Goal: Task Accomplishment & Management: Use online tool/utility

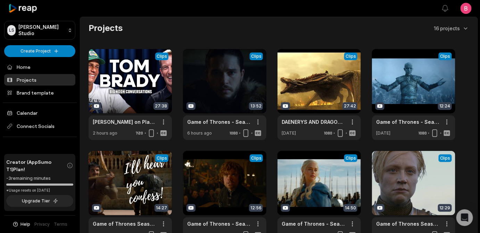
scroll to position [203, 0]
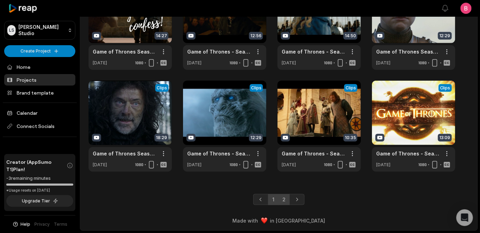
click at [283, 194] on link "2" at bounding box center [283, 199] width 11 height 11
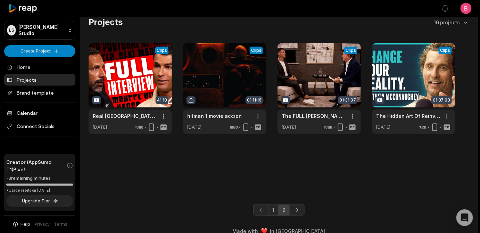
scroll to position [26, 0]
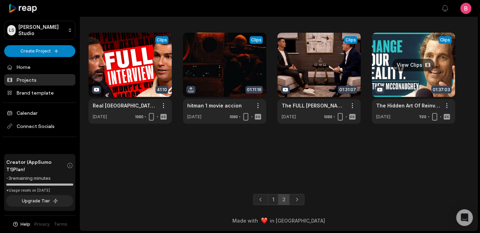
click at [423, 69] on link at bounding box center [413, 78] width 83 height 91
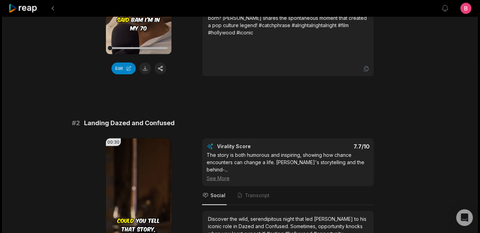
scroll to position [84, 0]
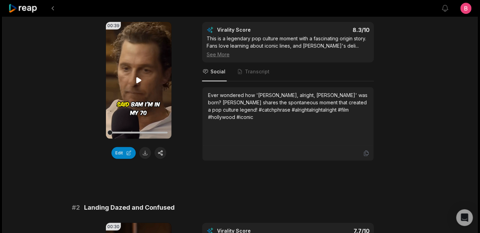
click at [136, 84] on icon at bounding box center [139, 80] width 8 height 8
click at [119, 159] on button "Edit" at bounding box center [123, 153] width 24 height 12
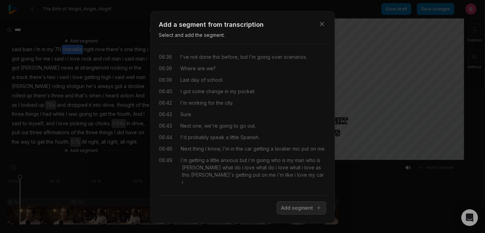
scroll to position [2146, 0]
click at [305, 185] on div "i'm getting a little anxious but i'm going who is my man who is wooderson what …" at bounding box center [253, 170] width 145 height 29
drag, startPoint x: 304, startPoint y: 191, endPoint x: 239, endPoint y: 190, distance: 65.3
click at [239, 185] on div "i'm getting a little anxious but i'm going who is my man who is wooderson what …" at bounding box center [253, 170] width 145 height 29
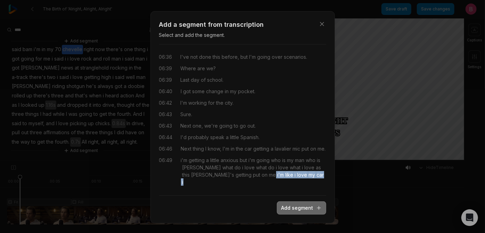
click at [284, 214] on button "Add segment" at bounding box center [301, 207] width 49 height 13
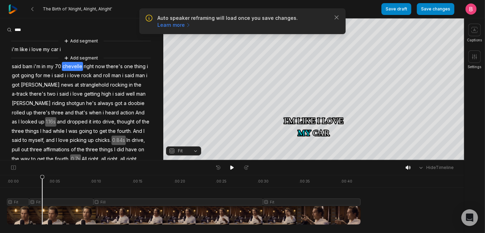
drag, startPoint x: 45, startPoint y: 181, endPoint x: 17, endPoint y: 182, distance: 27.4
click at [5, 181] on div ". 00:00 . 00:05 . 00:10 . 00:15 . 00:20 . 00:25 . 00:30 . 00:35 . 00:40 Fit Fit…" at bounding box center [232, 204] width 464 height 58
drag, startPoint x: 17, startPoint y: 182, endPoint x: -2, endPoint y: 182, distance: 19.8
click at [0, 182] on html "Auto speaker reframing will load once you save changes. Learn more Close The Bi…" at bounding box center [242, 116] width 485 height 233
click at [228, 168] on button at bounding box center [232, 167] width 10 height 9
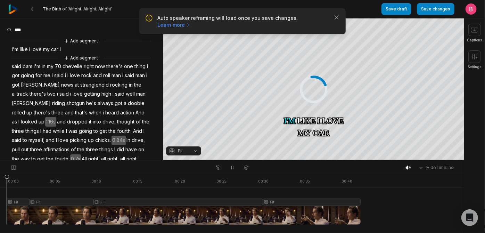
drag, startPoint x: 49, startPoint y: 183, endPoint x: -6, endPoint y: 184, distance: 54.6
click at [0, 184] on html "Auto speaker reframing will load once you save changes. Learn more Close The Bi…" at bounding box center [242, 116] width 485 height 233
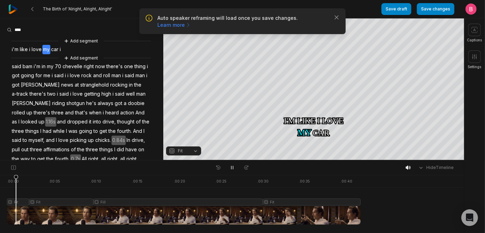
click at [18, 214] on div at bounding box center [184, 200] width 354 height 50
click at [333, 21] on icon "button" at bounding box center [336, 17] width 7 height 7
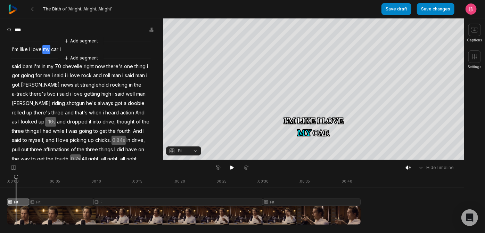
click at [196, 149] on button "Fit" at bounding box center [183, 150] width 35 height 9
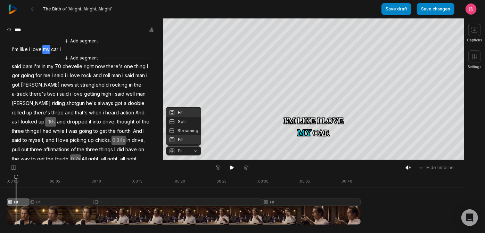
click at [187, 138] on div "Fill" at bounding box center [183, 139] width 35 height 9
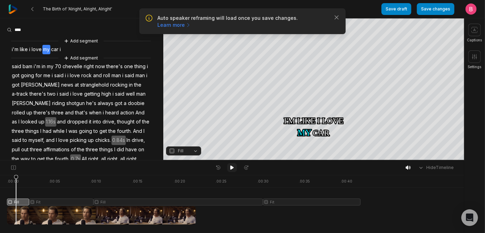
click at [230, 170] on icon at bounding box center [232, 168] width 6 height 6
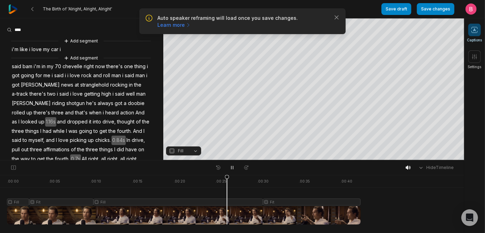
click at [472, 33] on icon at bounding box center [474, 29] width 7 height 7
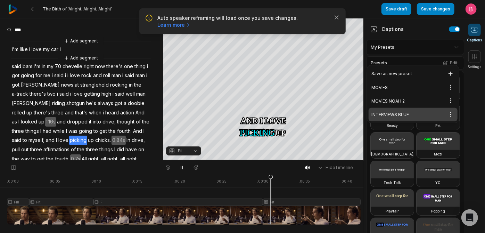
click at [423, 58] on html "Auto speaker reframing will load once you save changes. Learn more Close The Bi…" at bounding box center [242, 116] width 485 height 233
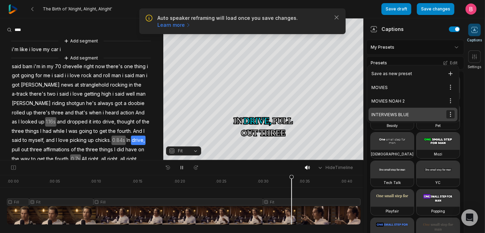
click at [450, 125] on html "Auto speaker reframing will load once you save changes. Learn more Close The Bi…" at bounding box center [242, 116] width 485 height 233
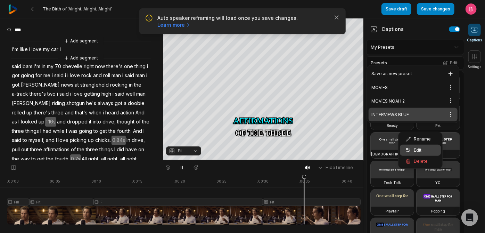
click at [436, 155] on div "Edit" at bounding box center [420, 149] width 41 height 11
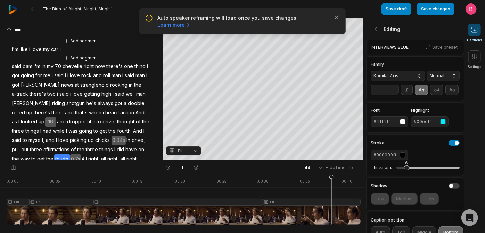
click at [392, 95] on input "**" at bounding box center [385, 89] width 28 height 10
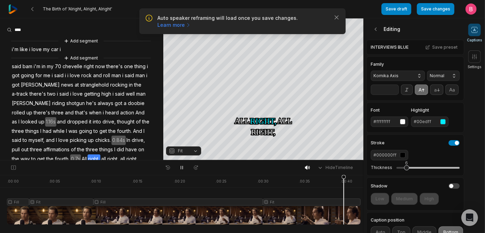
click at [392, 95] on input "**" at bounding box center [385, 89] width 28 height 10
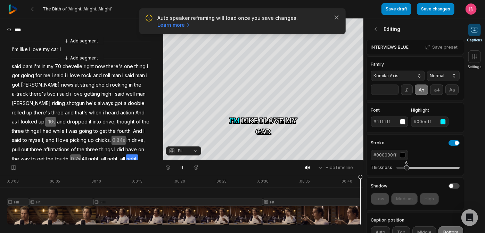
click at [395, 95] on input "**" at bounding box center [385, 89] width 28 height 10
type input "**"
click at [395, 95] on input "**" at bounding box center [385, 89] width 28 height 10
click at [179, 170] on icon at bounding box center [182, 168] width 6 height 6
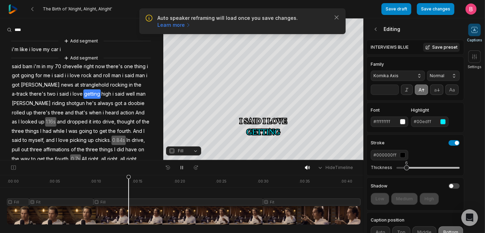
click at [437, 52] on button "Save preset" at bounding box center [441, 47] width 36 height 9
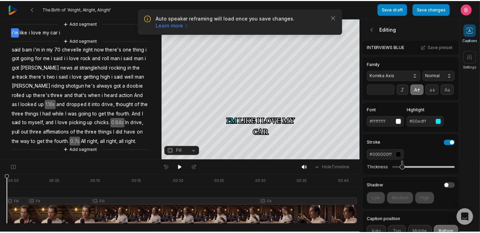
scroll to position [100, 0]
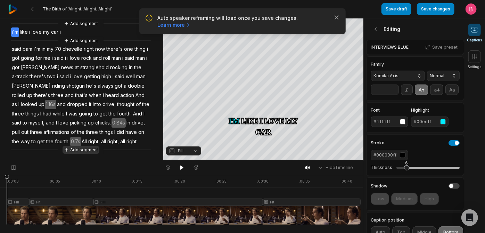
click at [91, 151] on button "Add segment" at bounding box center [81, 150] width 37 height 8
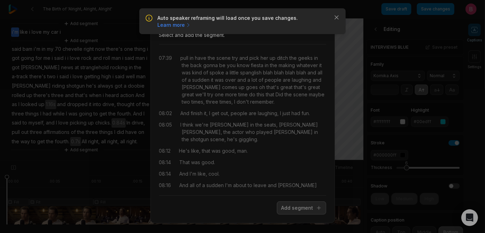
click at [334, 22] on div "Close Add a segment from transcription Select and add the segment. 07:39 pull i…" at bounding box center [242, 117] width 485 height 234
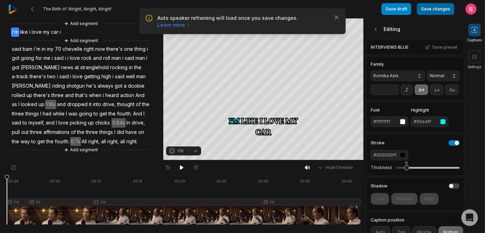
click at [424, 12] on button "Save changes" at bounding box center [436, 9] width 38 height 12
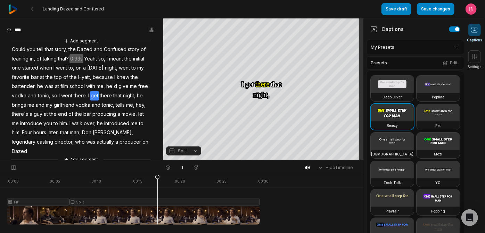
click at [193, 148] on button "Split" at bounding box center [183, 150] width 35 height 9
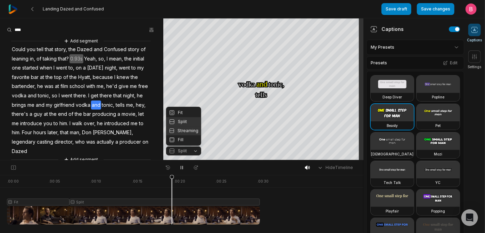
click at [189, 127] on div "Streaming" at bounding box center [183, 130] width 35 height 9
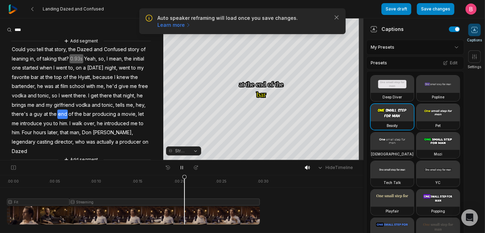
click at [199, 152] on button "Streaming" at bounding box center [183, 150] width 35 height 9
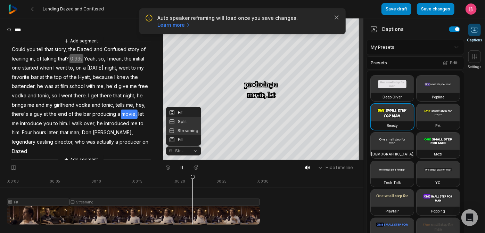
click at [188, 119] on div "Split" at bounding box center [183, 121] width 35 height 9
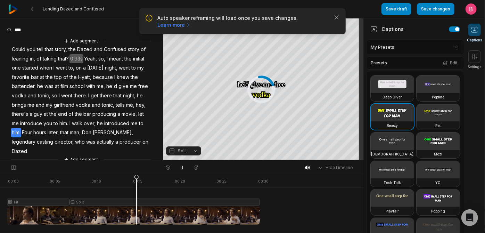
click at [138, 223] on div at bounding box center [133, 200] width 253 height 50
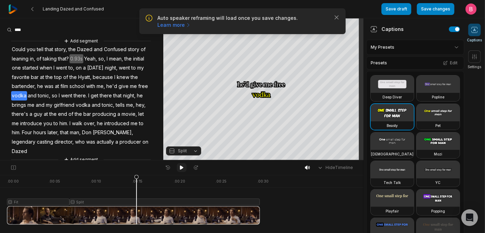
click at [181, 167] on icon at bounding box center [182, 168] width 6 height 6
click at [181, 168] on icon at bounding box center [181, 167] width 3 height 4
click at [181, 170] on icon at bounding box center [182, 168] width 6 height 6
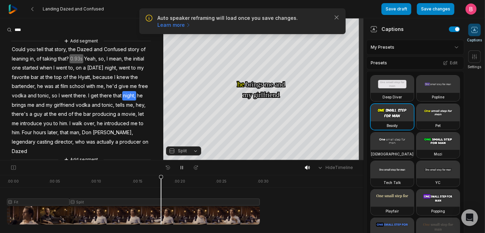
click at [192, 149] on button "Split" at bounding box center [183, 150] width 35 height 9
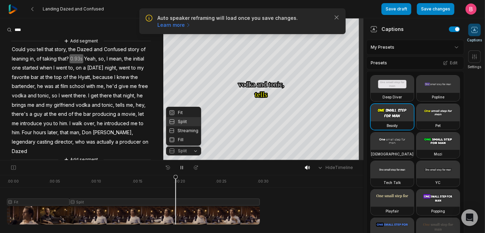
click at [184, 117] on div "Split" at bounding box center [183, 121] width 35 height 9
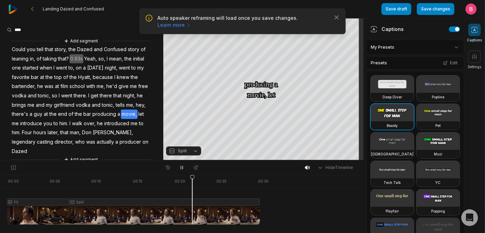
click at [192, 150] on button "Split" at bounding box center [183, 150] width 35 height 9
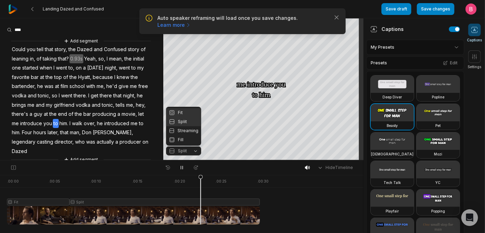
click at [184, 108] on div "Fit" at bounding box center [183, 112] width 35 height 9
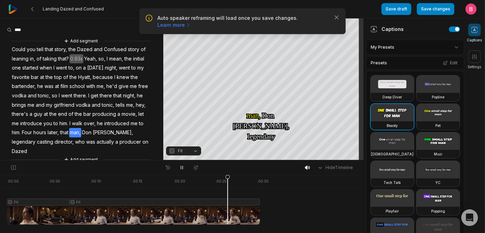
click at [334, 16] on div "Auto speaker reframing will load once you save changes. Learn more Close" at bounding box center [242, 21] width 206 height 26
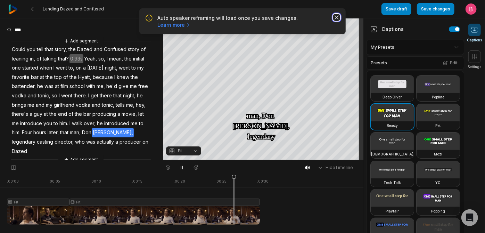
click at [335, 19] on icon "button" at bounding box center [336, 17] width 3 height 3
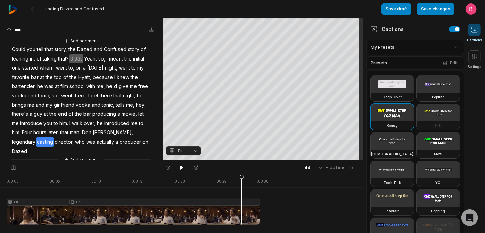
click at [397, 63] on html "Landing Dazed and Confused Save draft Save changes Open user menu Captions Sett…" at bounding box center [242, 116] width 485 height 233
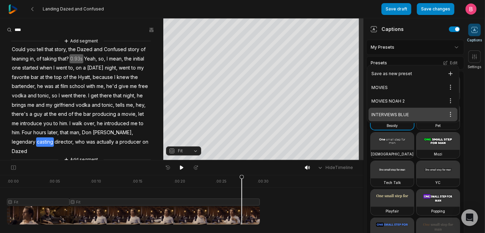
click at [392, 121] on div "INTERVIEWS BLUE Open options" at bounding box center [413, 115] width 89 height 14
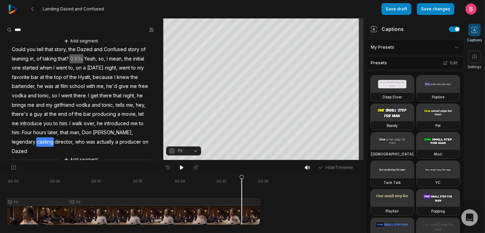
click at [473, 33] on icon at bounding box center [474, 29] width 7 height 7
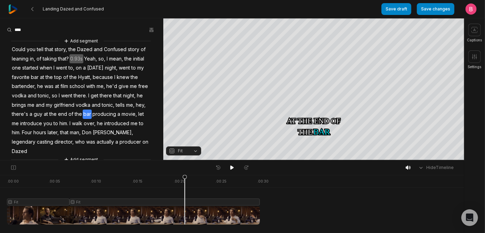
click at [187, 221] on div at bounding box center [133, 200] width 253 height 50
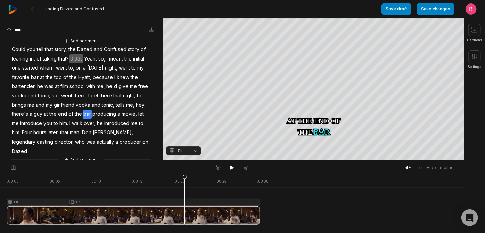
click at [312, 9] on div "Landing Dazed and Confused" at bounding box center [194, 9] width 373 height 18
click at [189, 150] on button "Fit" at bounding box center [183, 150] width 35 height 9
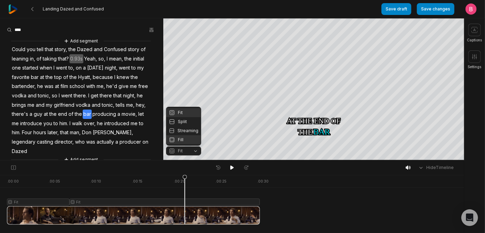
click at [186, 144] on div "Fill" at bounding box center [183, 139] width 35 height 9
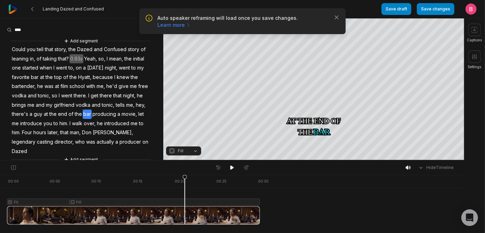
drag, startPoint x: 185, startPoint y: 183, endPoint x: 42, endPoint y: 204, distance: 144.7
click at [53, 191] on div at bounding box center [133, 200] width 253 height 50
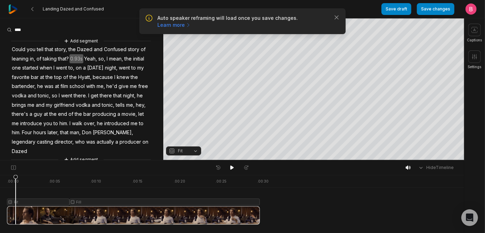
drag, startPoint x: 42, startPoint y: 181, endPoint x: 17, endPoint y: 189, distance: 25.7
click at [17, 189] on icon at bounding box center [16, 201] width 4 height 53
click at [232, 168] on icon at bounding box center [231, 167] width 3 height 4
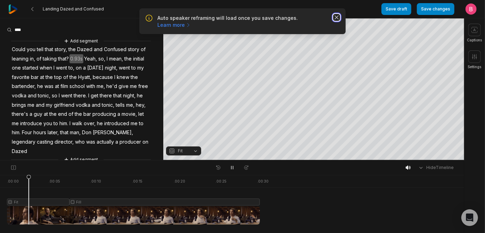
click at [333, 21] on icon "button" at bounding box center [336, 17] width 7 height 7
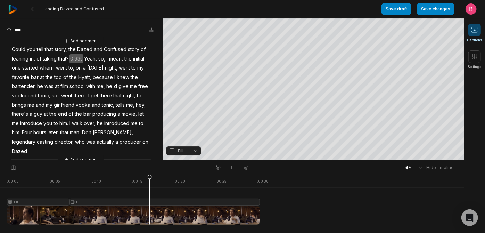
click at [473, 30] on icon at bounding box center [474, 29] width 7 height 7
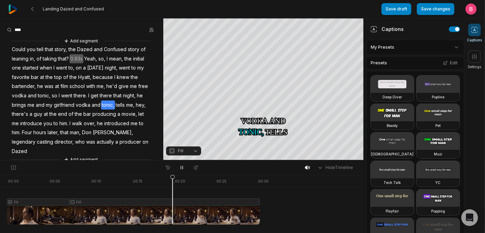
click at [449, 56] on html "Landing Dazed and Confused Save draft Save changes Open user menu Captions Sett…" at bounding box center [242, 116] width 485 height 233
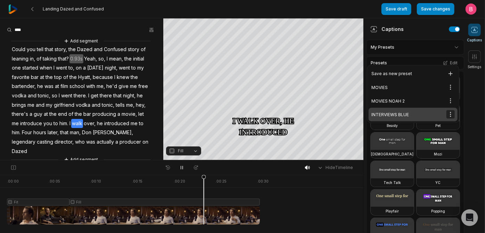
click at [447, 124] on html "Landing Dazed and Confused Save draft Save changes Open user menu Captions Sett…" at bounding box center [242, 116] width 485 height 233
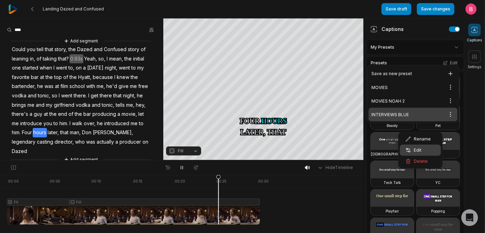
click at [421, 153] on span "Edit" at bounding box center [418, 150] width 8 height 6
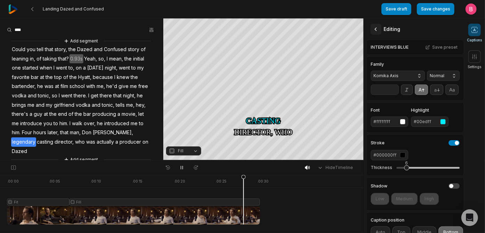
click at [378, 32] on icon at bounding box center [375, 29] width 7 height 7
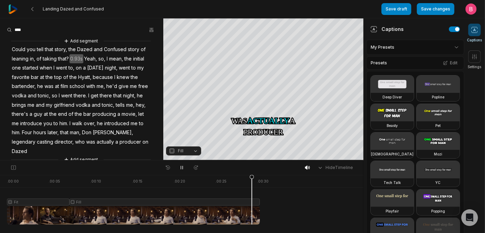
click at [473, 30] on icon at bounding box center [474, 29] width 7 height 7
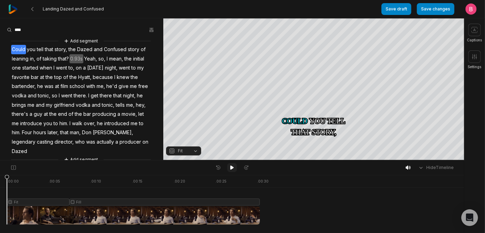
click at [231, 170] on icon at bounding box center [232, 168] width 6 height 6
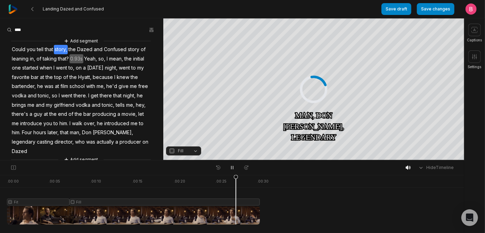
click at [238, 223] on div at bounding box center [133, 200] width 253 height 50
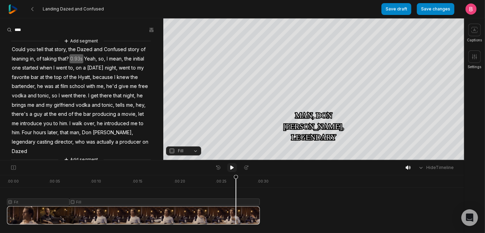
click at [232, 167] on icon at bounding box center [232, 168] width 6 height 6
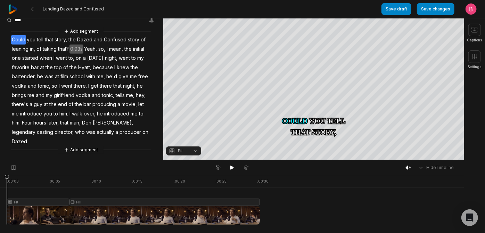
scroll to position [90, 0]
click at [86, 147] on button "Add segment" at bounding box center [81, 150] width 37 height 8
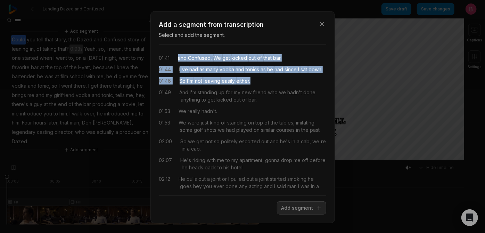
drag, startPoint x: 181, startPoint y: 73, endPoint x: 278, endPoint y: 110, distance: 103.7
click at [278, 110] on div "01:41 and Confused, We get kicked out of that bar. 01:44 I've had as many vodka…" at bounding box center [242, 120] width 167 height 140
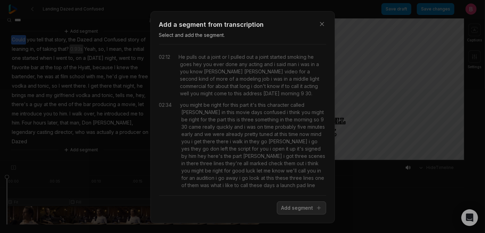
scroll to position [0, 0]
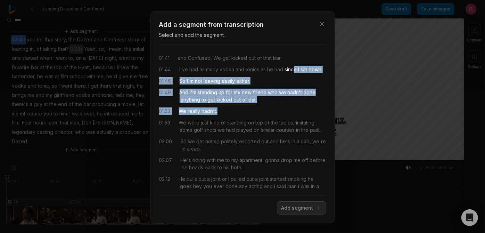
drag, startPoint x: 240, startPoint y: 156, endPoint x: 197, endPoint y: 99, distance: 71.2
click at [197, 99] on div "01:41 and Confused, We get kicked out of that bar. 01:44 I've had as many vodka…" at bounding box center [242, 120] width 167 height 140
click at [205, 103] on div "And I'm standing up for my new friend who we hadn't done anything to get kicked…" at bounding box center [253, 96] width 147 height 15
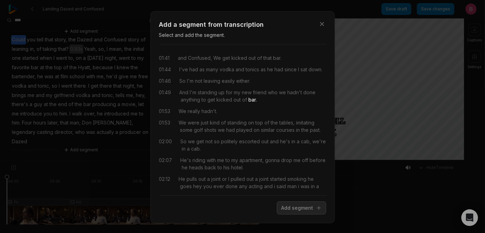
click at [202, 103] on div "And I'm standing up for my new friend who we hadn't done anything to get kicked…" at bounding box center [253, 96] width 147 height 15
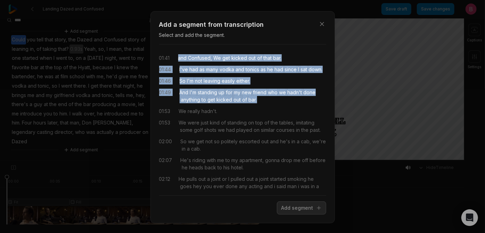
drag, startPoint x: 204, startPoint y: 144, endPoint x: 177, endPoint y: 65, distance: 83.5
click at [177, 65] on div "01:41 and Confused, We get kicked out of that bar. 01:44 I've had as many vodka…" at bounding box center [242, 120] width 167 height 140
click at [277, 214] on button "Add segment" at bounding box center [301, 207] width 49 height 13
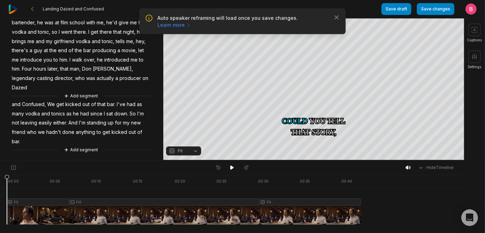
scroll to position [169, 0]
click at [20, 100] on span "and" at bounding box center [16, 104] width 10 height 9
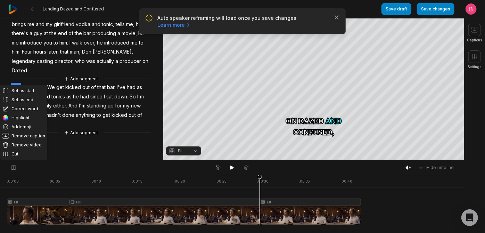
click at [119, 57] on span "producer" at bounding box center [130, 61] width 23 height 9
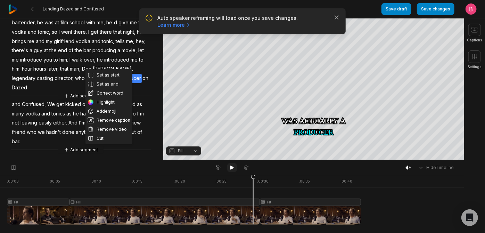
click at [232, 169] on icon at bounding box center [231, 167] width 3 height 4
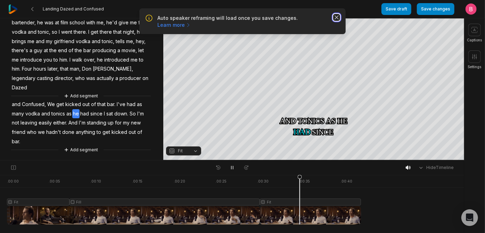
click at [337, 20] on icon "button" at bounding box center [336, 17] width 7 height 7
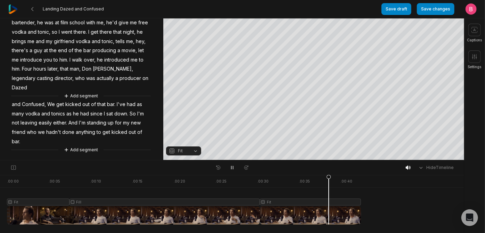
click at [194, 151] on button "Fit" at bounding box center [183, 150] width 35 height 9
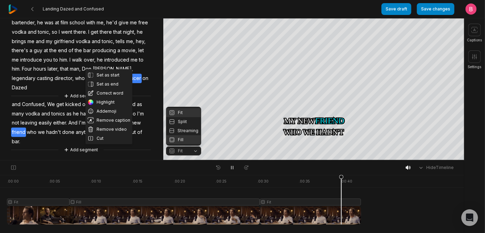
click at [186, 141] on div "Fill" at bounding box center [183, 139] width 35 height 9
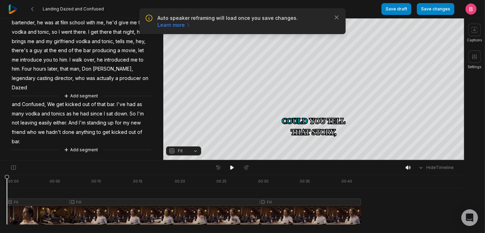
click at [119, 74] on span "producer" at bounding box center [130, 78] width 23 height 9
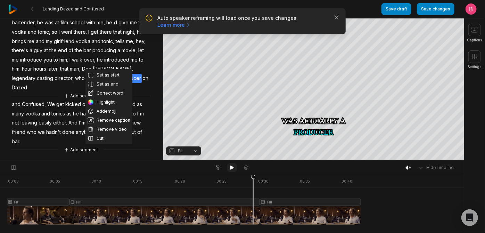
click at [229, 170] on icon at bounding box center [232, 168] width 6 height 6
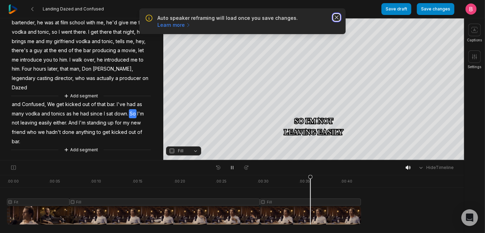
click at [336, 19] on icon "button" at bounding box center [336, 17] width 3 height 3
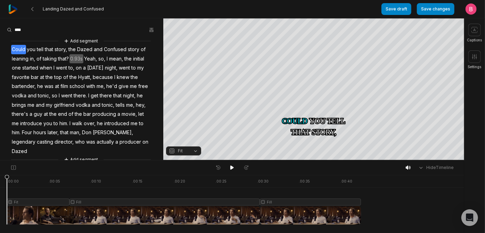
scroll to position [169, 0]
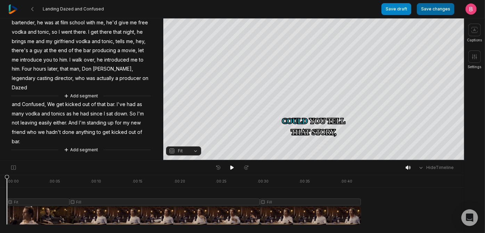
click at [417, 9] on button "Save changes" at bounding box center [436, 9] width 38 height 12
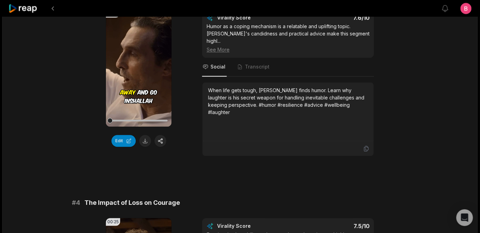
scroll to position [589, 0]
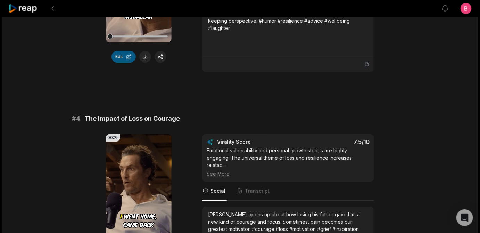
click at [121, 63] on button "Edit" at bounding box center [123, 57] width 24 height 12
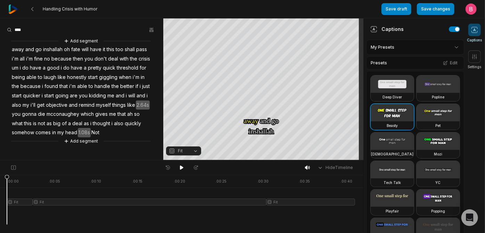
click at [414, 56] on html "Handling Crisis with Humor Save draft Save changes Open user menu Captions Sett…" at bounding box center [242, 116] width 485 height 233
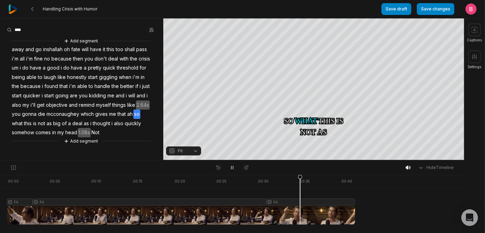
scroll to position [67, 0]
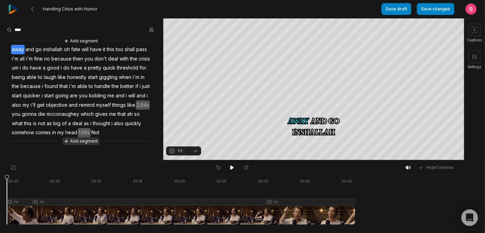
click at [93, 145] on button "Add segment" at bounding box center [81, 141] width 37 height 8
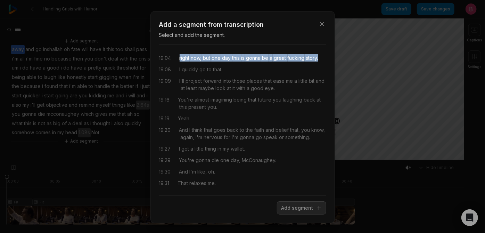
drag, startPoint x: 181, startPoint y: 71, endPoint x: 258, endPoint y: 83, distance: 77.3
click at [258, 61] on div "19:04 right now, but one day this is gonna be a great fucking story." at bounding box center [242, 57] width 167 height 7
click at [293, 214] on button "Add segment" at bounding box center [301, 207] width 49 height 13
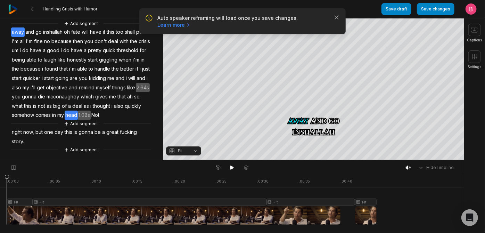
click at [78, 120] on span "head" at bounding box center [71, 114] width 13 height 9
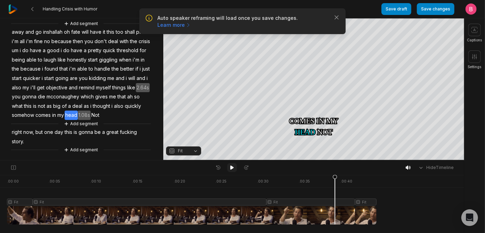
click at [232, 170] on icon at bounding box center [232, 168] width 6 height 6
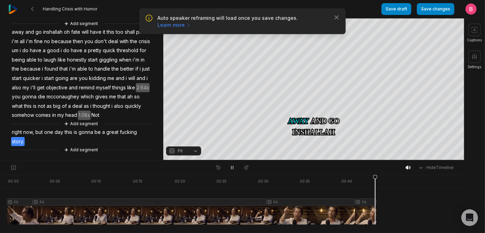
click at [197, 153] on button "Fit" at bounding box center [183, 150] width 35 height 9
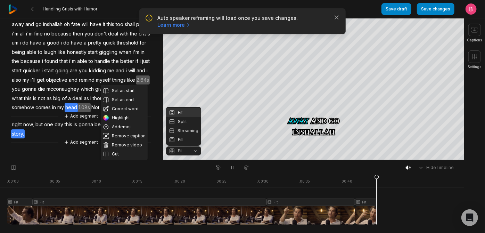
click at [337, 21] on div "Your browser does not support mp4 format. Your browser does not support mp4 for…" at bounding box center [232, 89] width 464 height 142
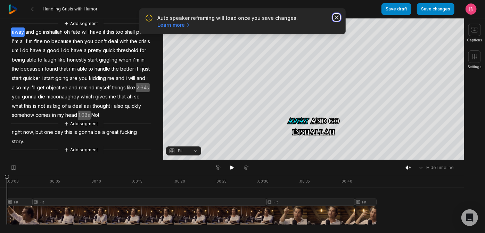
click at [335, 19] on icon "button" at bounding box center [336, 17] width 3 height 3
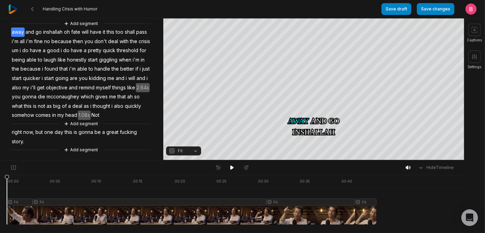
click at [359, 215] on div at bounding box center [192, 200] width 370 height 50
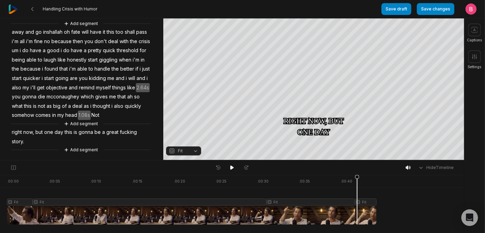
click at [193, 153] on button "Fit" at bounding box center [183, 150] width 35 height 9
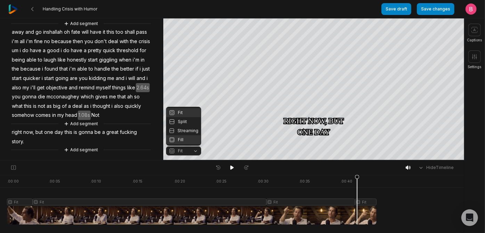
click at [188, 143] on div "Fill" at bounding box center [183, 139] width 35 height 9
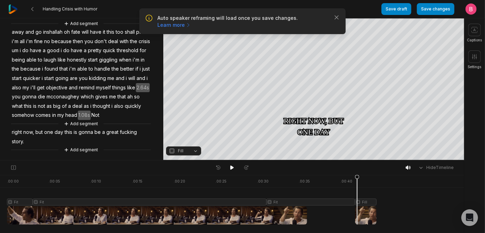
click at [231, 174] on div "Hide Timeline" at bounding box center [232, 167] width 464 height 15
click at [231, 169] on icon at bounding box center [231, 167] width 3 height 4
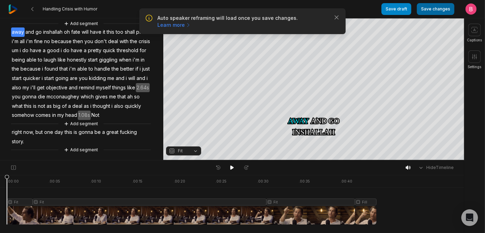
click at [435, 9] on button "Save changes" at bounding box center [436, 9] width 38 height 12
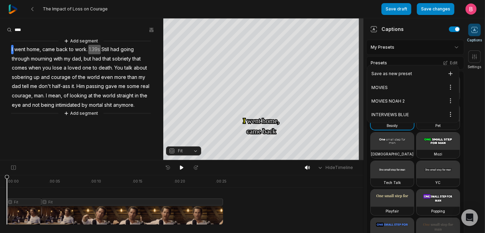
click at [400, 120] on div "INTERVIEWS BLUE Open options" at bounding box center [413, 115] width 89 height 14
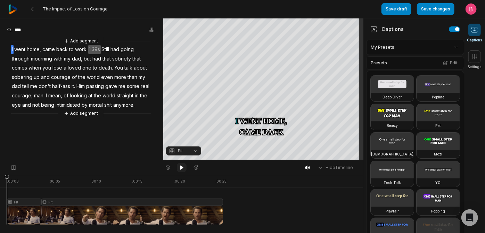
click at [180, 169] on icon at bounding box center [182, 168] width 6 height 6
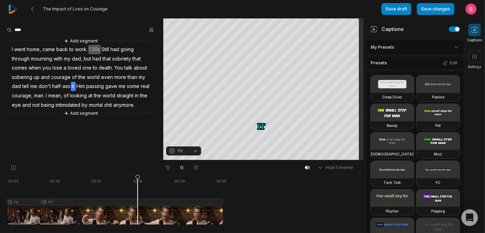
click at [473, 32] on icon at bounding box center [474, 29] width 7 height 7
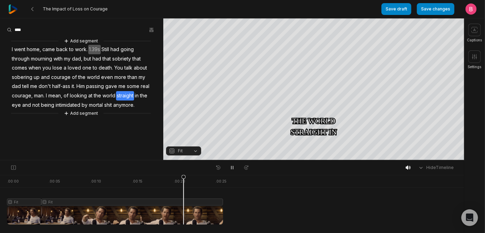
scroll to position [21, 0]
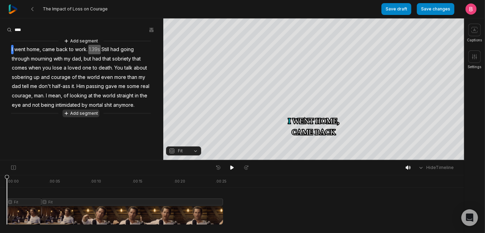
click at [92, 117] on button "Add segment" at bounding box center [81, 113] width 37 height 8
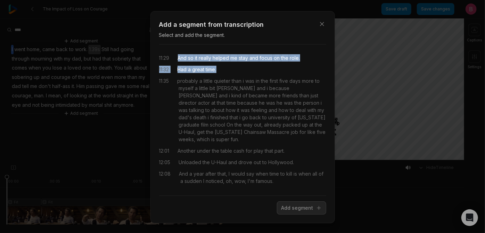
drag, startPoint x: 182, startPoint y: 71, endPoint x: 234, endPoint y: 97, distance: 58.6
click at [234, 97] on div "11:29 And so it really helped me stay and focus on the role. 11:32 Had a great …" at bounding box center [242, 120] width 167 height 140
click at [277, 214] on button "Add segment" at bounding box center [301, 207] width 49 height 13
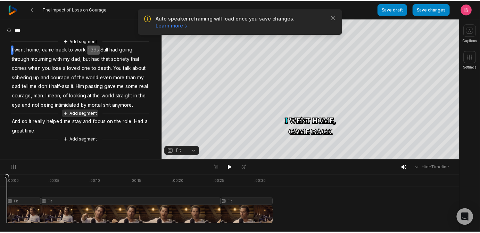
scroll to position [53, 0]
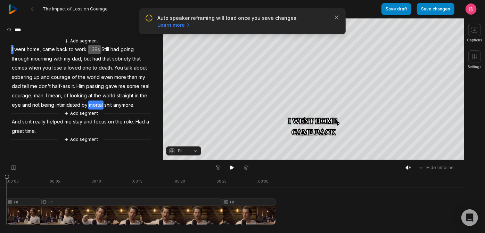
click at [88, 106] on span "mortal" at bounding box center [95, 104] width 15 height 9
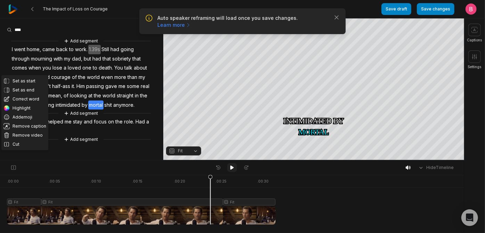
click at [231, 168] on icon at bounding box center [231, 167] width 3 height 4
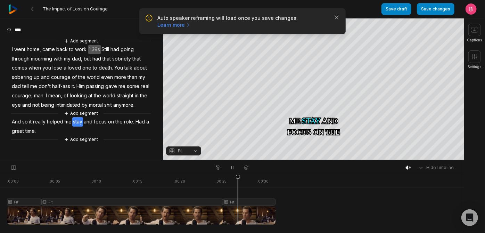
click at [240, 216] on div at bounding box center [141, 200] width 268 height 50
click at [196, 152] on button "Fit" at bounding box center [183, 150] width 35 height 9
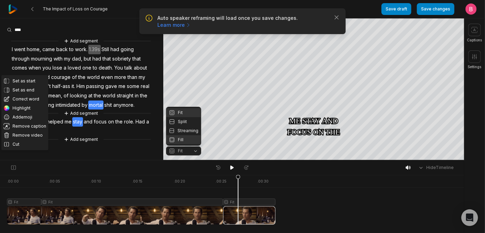
click at [188, 137] on div "Fill" at bounding box center [183, 139] width 35 height 9
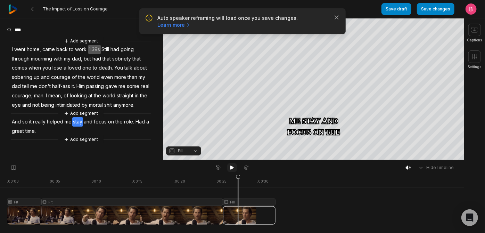
click at [232, 170] on icon at bounding box center [232, 168] width 6 height 6
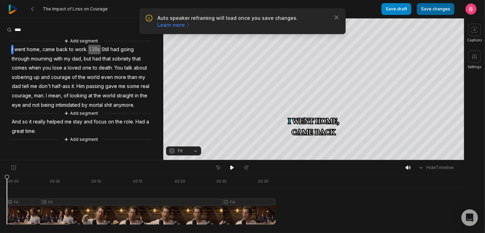
click at [430, 10] on button "Save changes" at bounding box center [436, 9] width 38 height 12
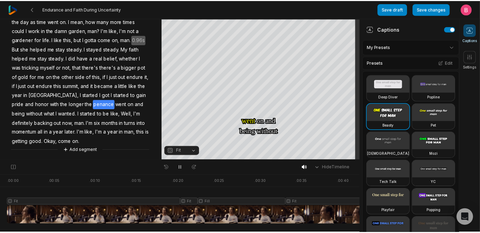
scroll to position [183, 0]
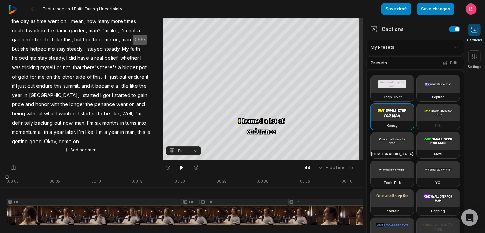
click at [417, 54] on html "Endurance and Faith During Uncertainty Save draft Save changes Open user menu C…" at bounding box center [242, 116] width 485 height 233
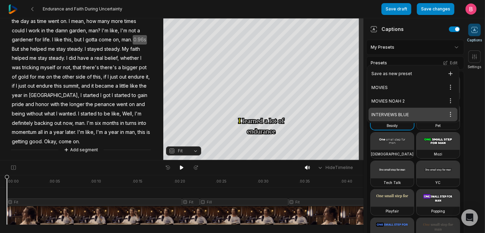
click at [409, 121] on div "INTERVIEWS BLUE Open options" at bounding box center [413, 115] width 89 height 14
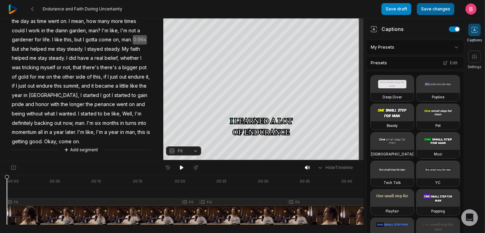
click at [425, 9] on button "Save changes" at bounding box center [436, 9] width 38 height 12
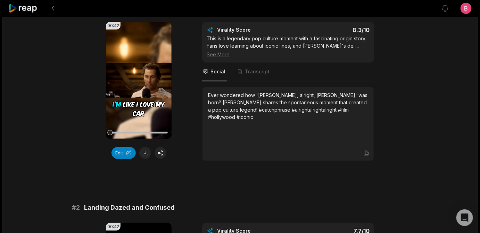
scroll to position [168, 0]
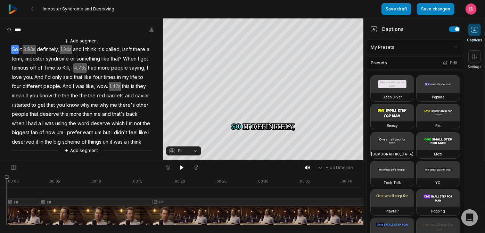
click at [475, 31] on icon at bounding box center [474, 29] width 2 height 3
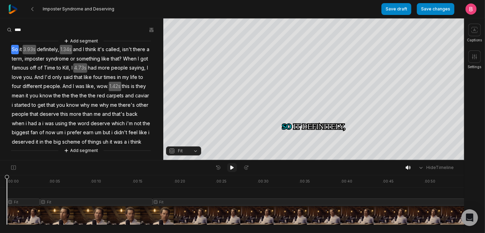
click at [229, 170] on icon at bounding box center [232, 168] width 6 height 6
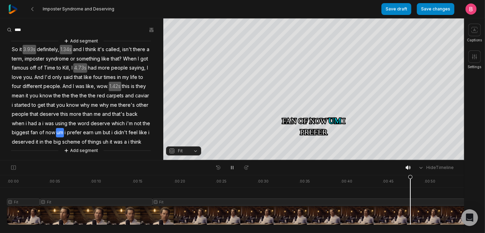
scroll to position [79, 0]
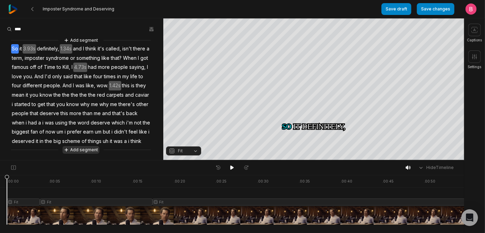
click at [81, 149] on button "Add segment" at bounding box center [81, 150] width 37 height 8
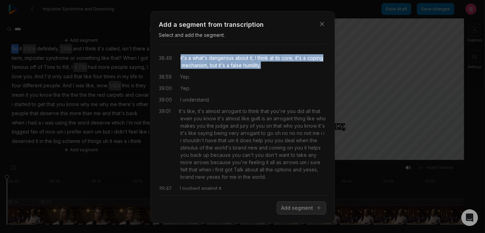
drag, startPoint x: 230, startPoint y: 91, endPoint x: 185, endPoint y: 69, distance: 49.6
click at [185, 69] on div "38:49 it's a what's dangerous about it, I think at its core, it's a coping mech…" at bounding box center [242, 61] width 167 height 15
click at [277, 214] on button "Add segment" at bounding box center [301, 207] width 49 height 13
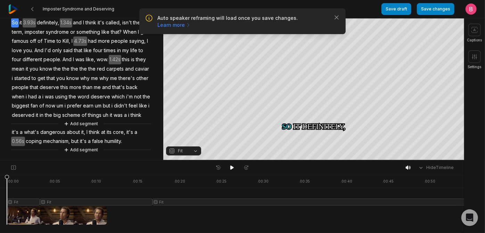
scroll to position [123, 0]
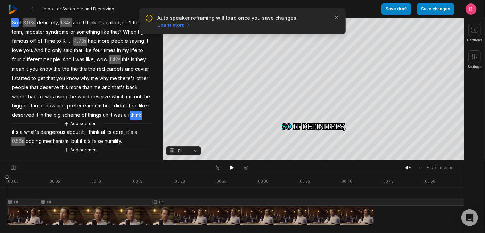
click at [130, 110] on span "think" at bounding box center [136, 114] width 12 height 9
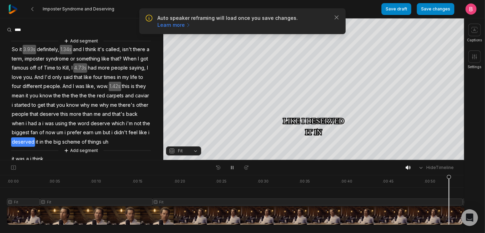
scroll to position [144, 0]
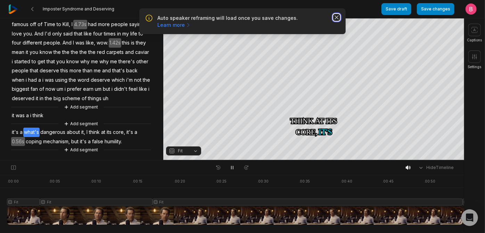
click at [335, 19] on icon "button" at bounding box center [336, 17] width 3 height 3
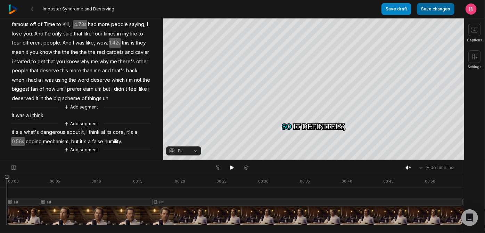
click at [417, 11] on button "Save changes" at bounding box center [436, 9] width 38 height 12
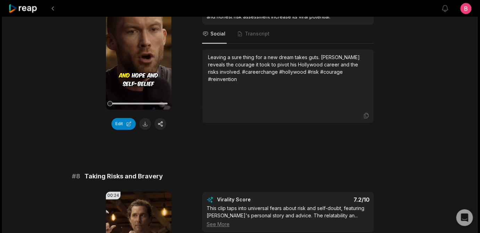
scroll to position [1515, 0]
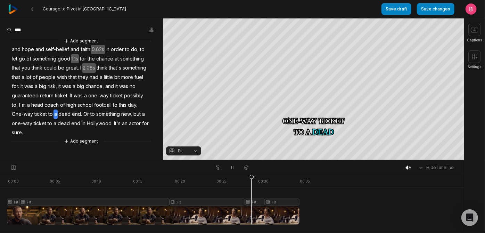
scroll to position [44, 0]
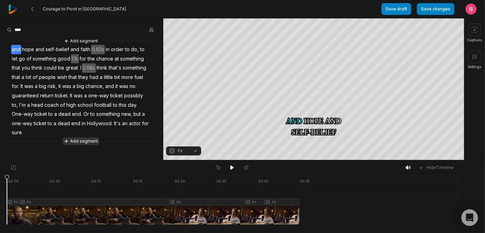
click at [68, 145] on button "Add segment" at bounding box center [81, 141] width 37 height 8
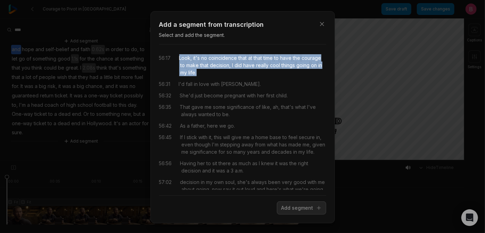
drag, startPoint x: 311, startPoint y: 90, endPoint x: 179, endPoint y: 68, distance: 133.4
click at [179, 68] on div "56:17 Look, it's no coincidence that at that time to have the courage to make t…" at bounding box center [242, 65] width 167 height 22
click at [280, 214] on button "Add segment" at bounding box center [301, 207] width 49 height 13
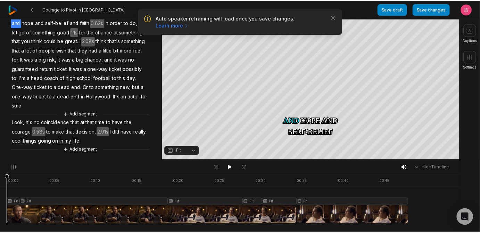
scroll to position [100, 0]
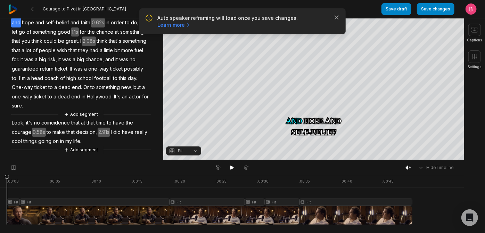
click at [128, 92] on span "actor" at bounding box center [134, 96] width 13 height 9
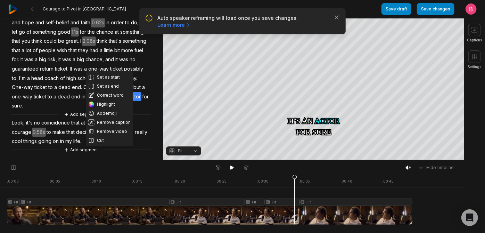
click at [86, 92] on span "Hollywood." at bounding box center [99, 96] width 27 height 9
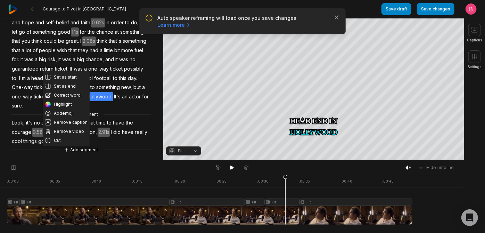
click at [128, 92] on span "actor" at bounding box center [134, 96] width 13 height 9
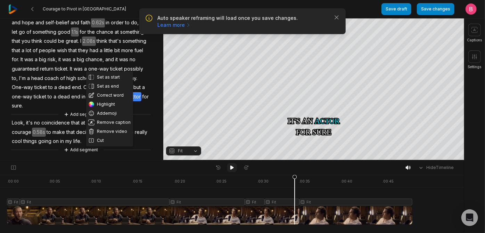
click at [231, 170] on icon at bounding box center [232, 168] width 6 height 6
click at [232, 169] on icon at bounding box center [231, 167] width 3 height 4
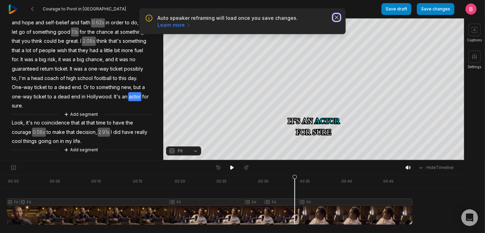
click at [334, 21] on icon "button" at bounding box center [336, 17] width 7 height 7
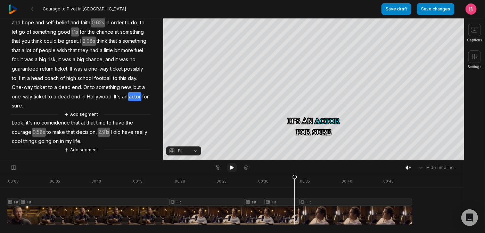
click at [231, 169] on icon at bounding box center [231, 167] width 3 height 4
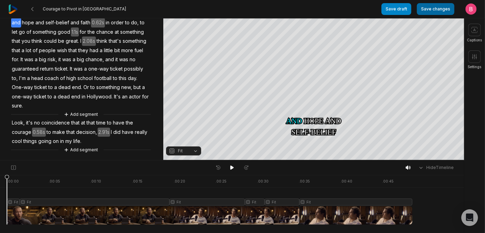
click at [433, 8] on button "Save changes" at bounding box center [436, 9] width 38 height 12
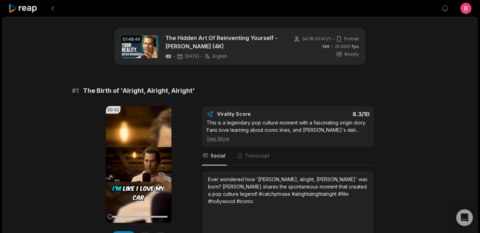
scroll to position [337, 0]
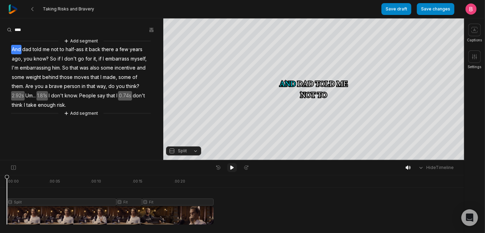
click at [230, 169] on icon at bounding box center [232, 168] width 6 height 6
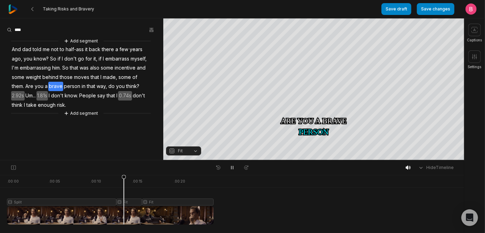
drag, startPoint x: 62, startPoint y: 216, endPoint x: 57, endPoint y: 216, distance: 5.6
click at [61, 216] on div at bounding box center [110, 200] width 207 height 50
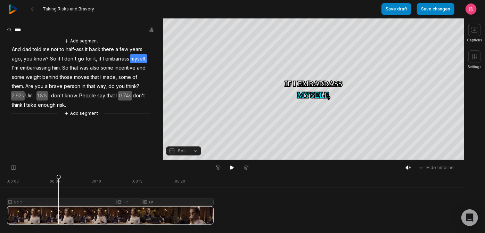
click at [194, 148] on button "Split" at bounding box center [183, 150] width 35 height 9
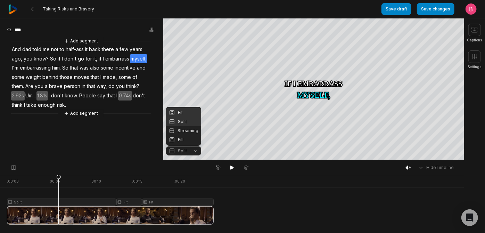
click at [187, 108] on div "Fit" at bounding box center [183, 112] width 35 height 9
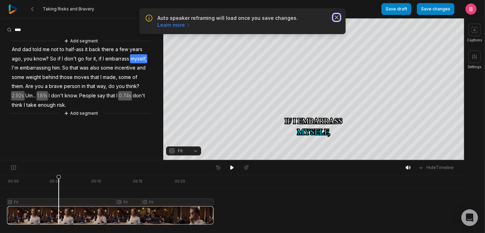
click at [336, 21] on icon "button" at bounding box center [336, 17] width 7 height 7
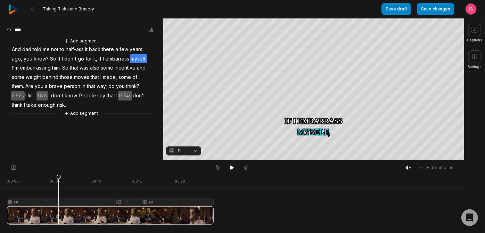
click at [318, 8] on div "Taking Risks and Bravery" at bounding box center [194, 9] width 373 height 18
click at [187, 152] on button "Fit" at bounding box center [183, 150] width 35 height 9
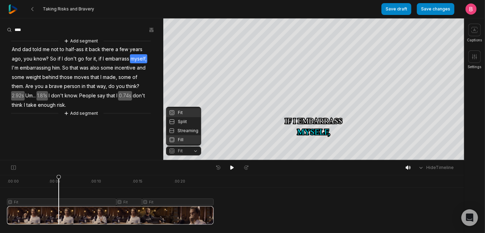
click at [194, 139] on div "Fill" at bounding box center [183, 139] width 35 height 9
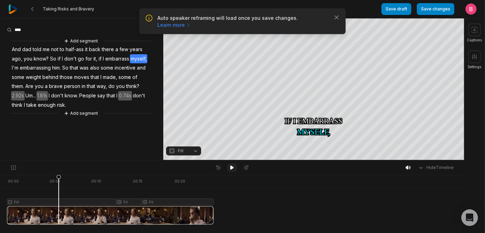
click at [229, 168] on button at bounding box center [232, 167] width 10 height 9
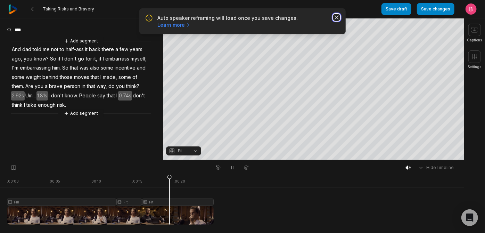
click at [335, 19] on icon "button" at bounding box center [336, 17] width 3 height 3
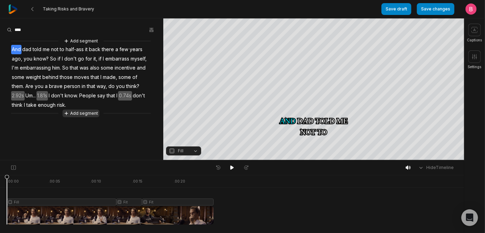
click at [81, 117] on button "Add segment" at bounding box center [81, 113] width 37 height 8
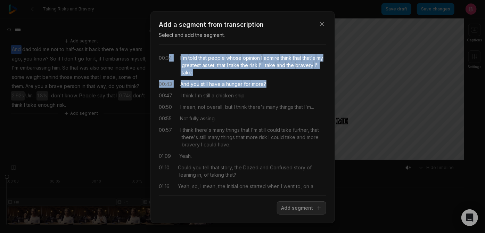
drag, startPoint x: 302, startPoint y: 104, endPoint x: 172, endPoint y: 61, distance: 137.5
click at [172, 61] on div "00:34 I'm told that people whose opinion I admire think that that's my greatest…" at bounding box center [242, 119] width 167 height 151
click at [286, 214] on button "Add segment" at bounding box center [301, 207] width 49 height 13
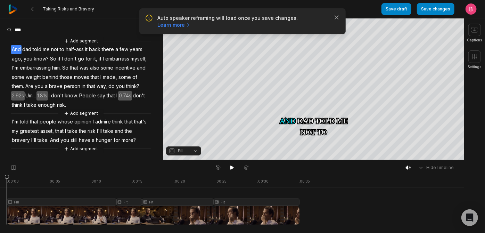
scroll to position [65, 0]
click at [51, 100] on span "enough" at bounding box center [46, 104] width 19 height 9
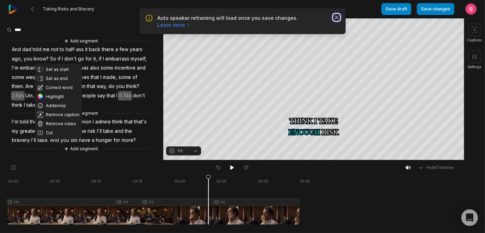
click at [336, 21] on icon "button" at bounding box center [336, 17] width 7 height 7
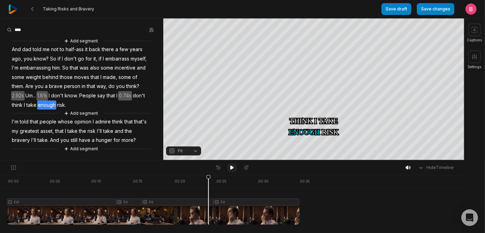
click at [230, 172] on button at bounding box center [232, 167] width 10 height 9
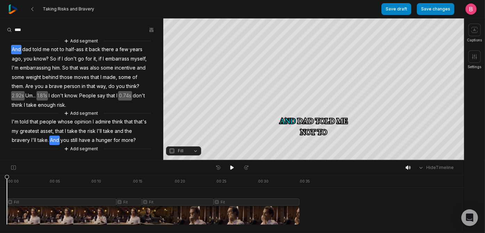
click at [60, 135] on span "And" at bounding box center [54, 139] width 10 height 9
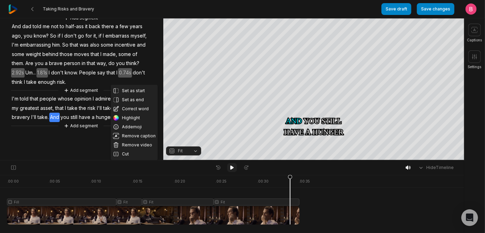
click at [231, 170] on icon at bounding box center [232, 168] width 6 height 6
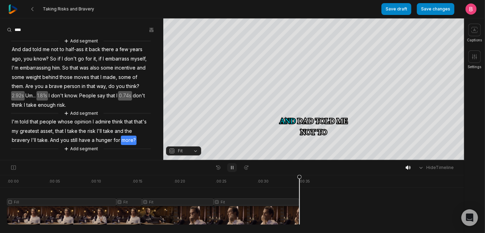
click at [230, 170] on icon at bounding box center [232, 168] width 6 height 6
click at [278, 213] on div at bounding box center [153, 200] width 292 height 50
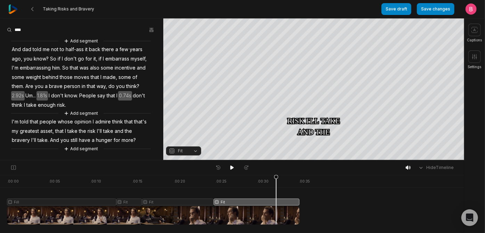
click at [49, 135] on span "take." at bounding box center [43, 139] width 13 height 9
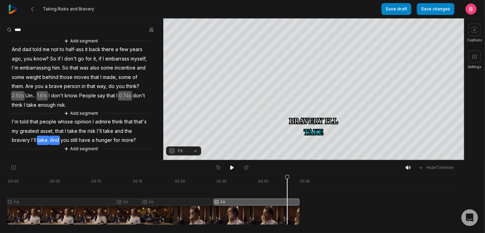
click at [60, 135] on span "And" at bounding box center [54, 139] width 10 height 9
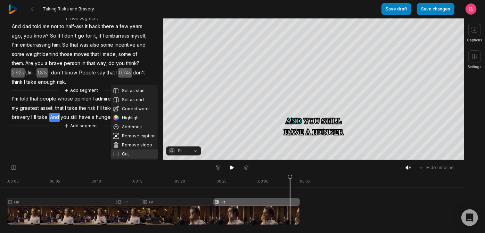
click at [133, 150] on button "Cut" at bounding box center [134, 153] width 47 height 9
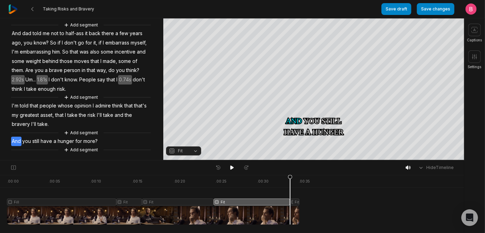
scroll to position [75, 0]
click at [295, 212] on div at bounding box center [153, 200] width 292 height 50
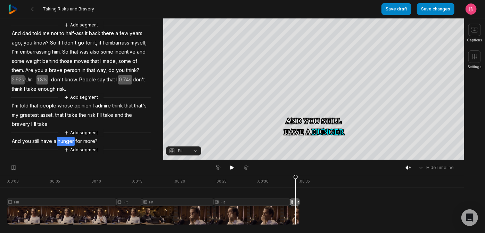
click at [297, 213] on div at bounding box center [153, 200] width 292 height 50
click at [194, 149] on button "Fit" at bounding box center [183, 150] width 35 height 9
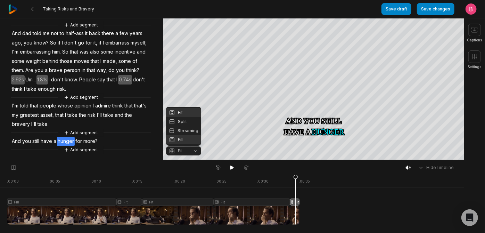
click at [187, 135] on div "Fill" at bounding box center [183, 139] width 35 height 9
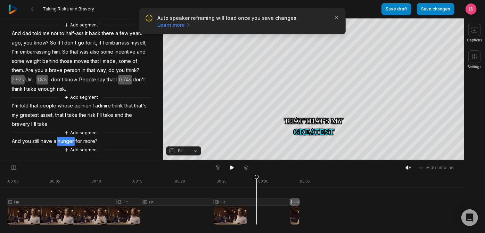
click at [258, 218] on div at bounding box center [153, 200] width 292 height 50
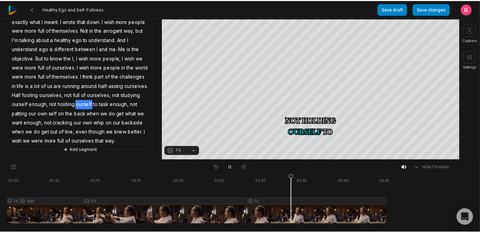
scroll to position [148, 0]
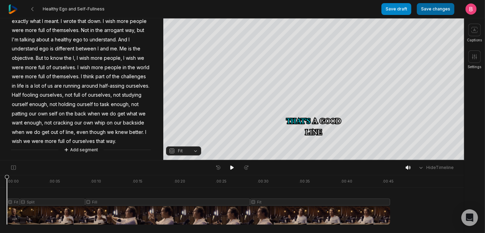
click at [429, 6] on button "Save changes" at bounding box center [436, 9] width 38 height 12
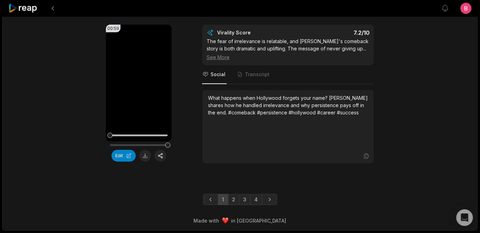
scroll to position [2103, 0]
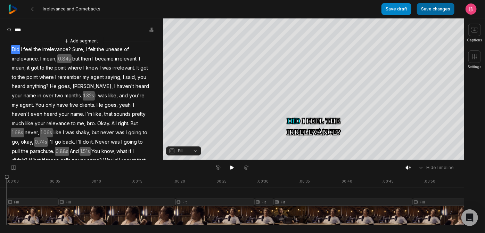
click at [421, 8] on button "Save changes" at bounding box center [436, 9] width 38 height 12
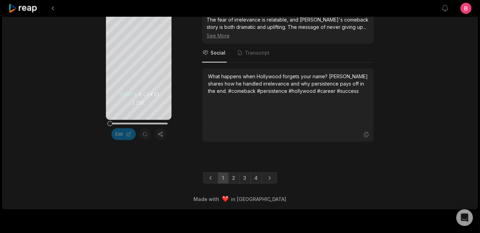
scroll to position [2187, 0]
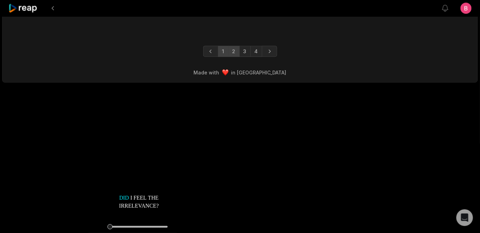
click at [231, 57] on link "2" at bounding box center [233, 51] width 11 height 11
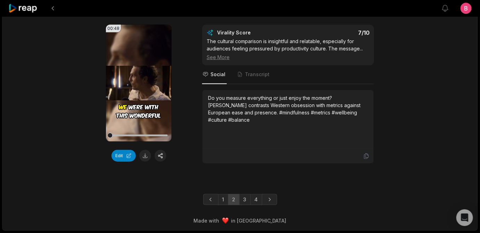
drag, startPoint x: 0, startPoint y: 0, endPoint x: 180, endPoint y: 188, distance: 260.2
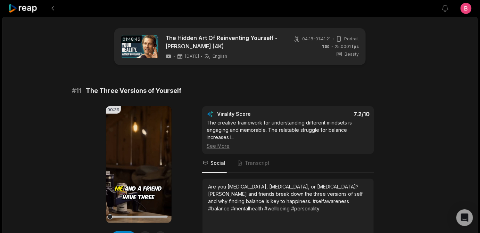
scroll to position [84, 0]
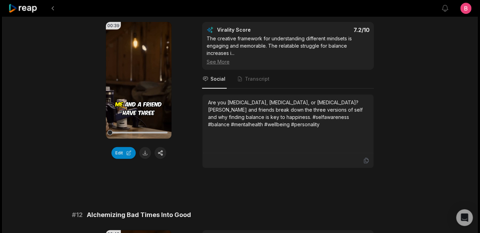
click at [194, 120] on div "00:39 Your browser does not support mp4 format. Edit Virality Score 7.2 /10 The…" at bounding box center [240, 95] width 336 height 146
click at [139, 83] on icon at bounding box center [138, 80] width 5 height 6
click at [122, 159] on button "Edit" at bounding box center [123, 153] width 24 height 12
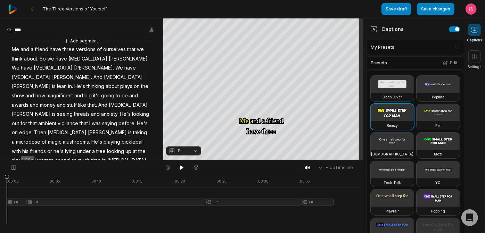
click at [433, 56] on html "The Three Versions of Yourself Save draft Save changes Open user menu Captions …" at bounding box center [242, 116] width 485 height 233
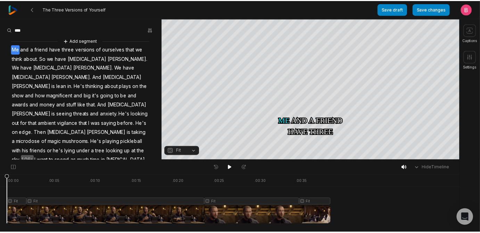
scroll to position [90, 0]
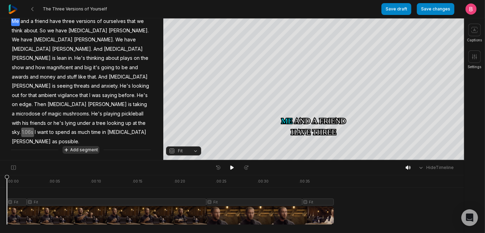
click at [80, 149] on button "Add segment" at bounding box center [81, 150] width 37 height 8
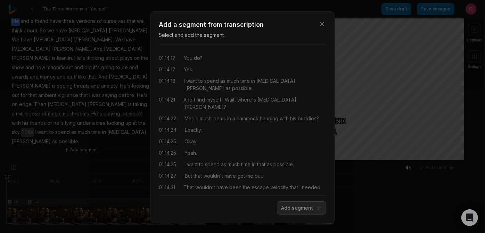
click at [378, 79] on div "Close Add a segment from transcription Select and add the segment. 01:14:17 You…" at bounding box center [242, 117] width 485 height 234
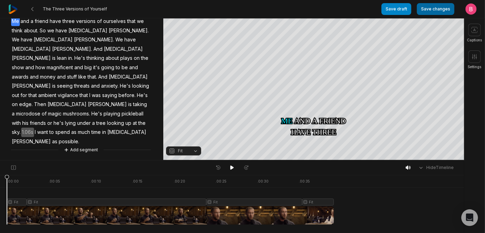
click at [420, 11] on button "Save changes" at bounding box center [436, 9] width 38 height 12
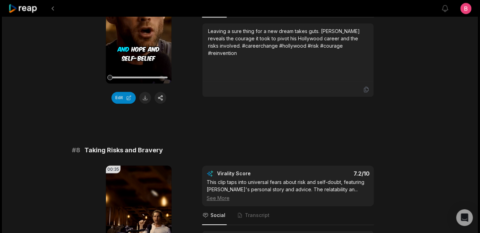
scroll to position [2187, 0]
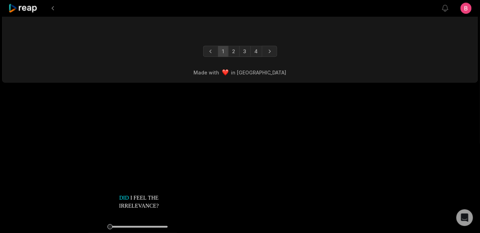
click at [237, 57] on link "2" at bounding box center [233, 51] width 11 height 11
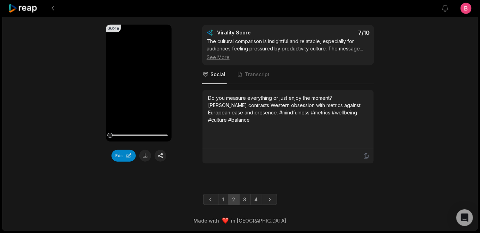
scroll to position [1984, 0]
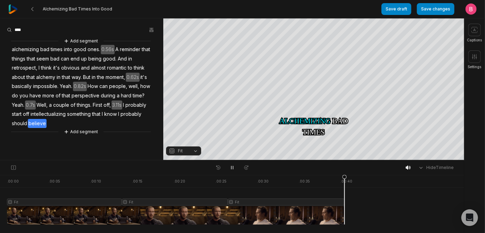
scroll to position [44, 0]
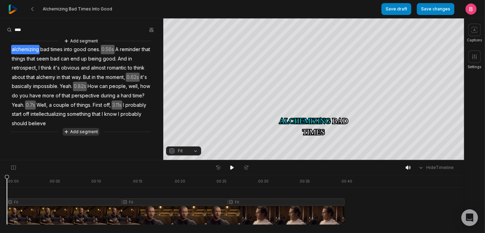
click at [86, 135] on button "Add segment" at bounding box center [81, 132] width 37 height 8
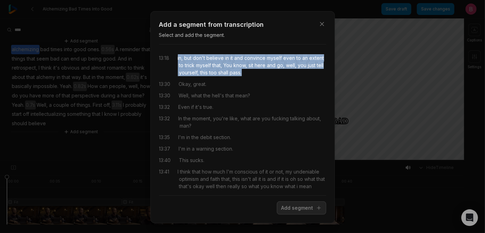
drag, startPoint x: 266, startPoint y: 98, endPoint x: 174, endPoint y: 67, distance: 96.9
click at [174, 67] on div "13:18 in, but don't believe in it and convince myself even to an extent to tric…" at bounding box center [242, 65] width 167 height 22
click at [291, 214] on button "Add segment" at bounding box center [301, 207] width 49 height 13
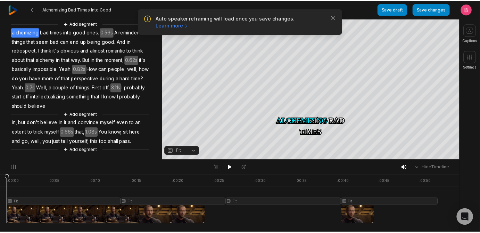
scroll to position [100, 0]
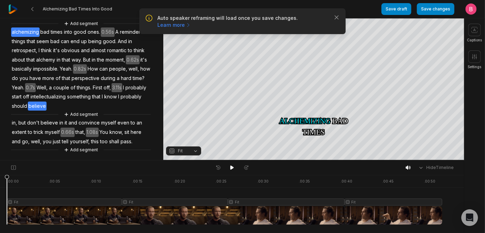
click at [47, 101] on span "believe" at bounding box center [37, 105] width 19 height 9
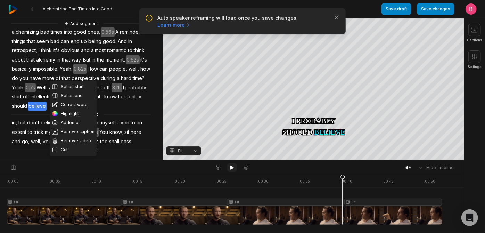
click at [229, 170] on icon at bounding box center [232, 168] width 6 height 6
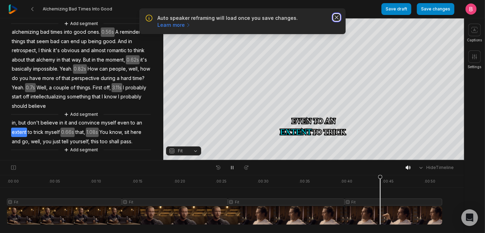
click at [334, 18] on icon "button" at bounding box center [336, 17] width 7 height 7
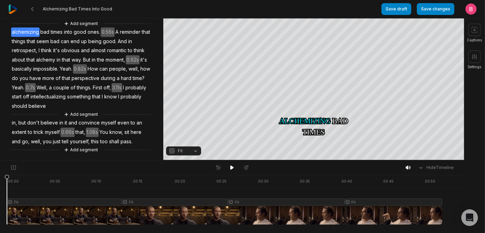
click at [391, 221] on div at bounding box center [224, 200] width 435 height 50
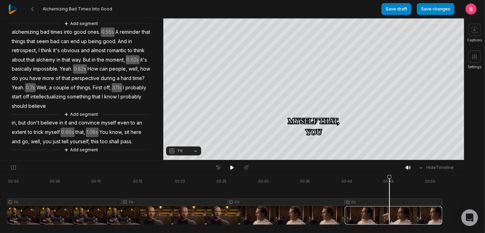
click at [195, 151] on button "Fit" at bounding box center [183, 150] width 35 height 9
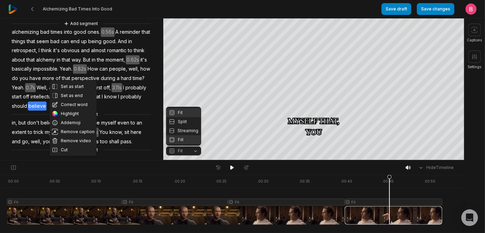
click at [185, 142] on div "Fill" at bounding box center [183, 139] width 35 height 9
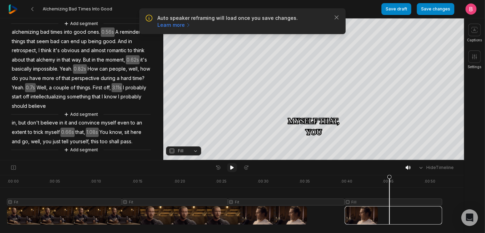
click at [230, 167] on icon at bounding box center [232, 168] width 6 height 6
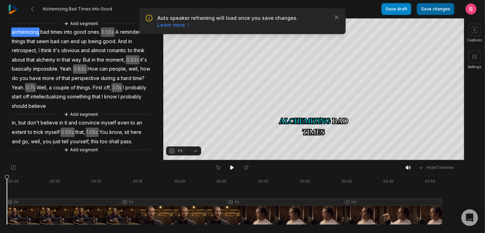
click at [417, 10] on button "Save changes" at bounding box center [436, 9] width 38 height 12
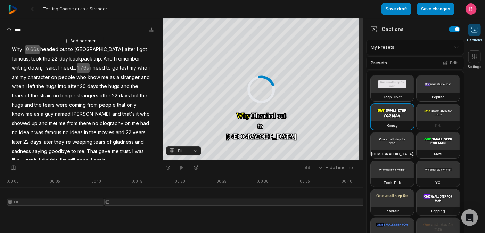
click at [477, 30] on icon at bounding box center [474, 29] width 7 height 7
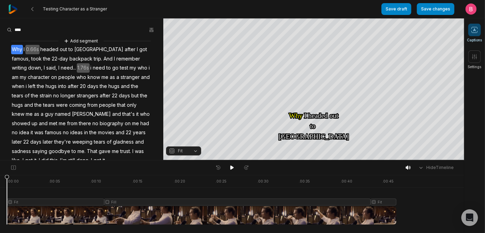
click at [474, 29] on icon at bounding box center [474, 29] width 7 height 7
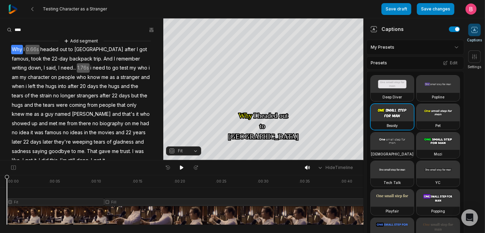
click at [406, 54] on html "Testing Character as a Stranger Save draft Save changes Open user menu Captions…" at bounding box center [242, 116] width 485 height 233
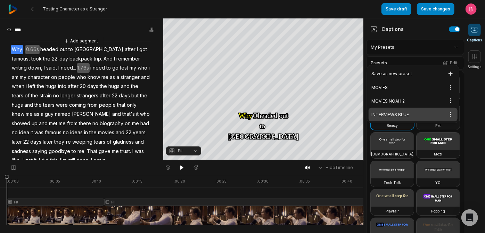
click at [398, 121] on div "INTERVIEWS BLUE Open options" at bounding box center [413, 115] width 89 height 14
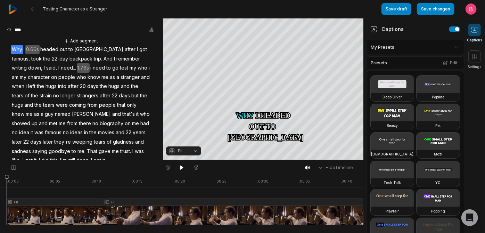
click at [472, 28] on span at bounding box center [474, 30] width 13 height 13
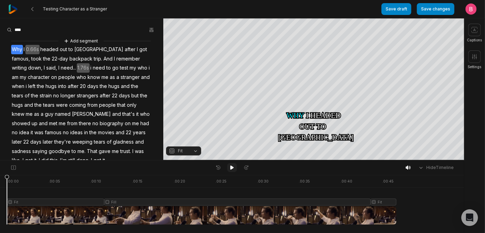
click at [230, 166] on button at bounding box center [232, 167] width 10 height 9
click at [85, 45] on button "Add segment" at bounding box center [81, 41] width 37 height 8
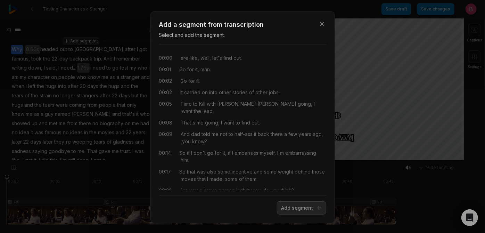
scroll to position [13331, 0]
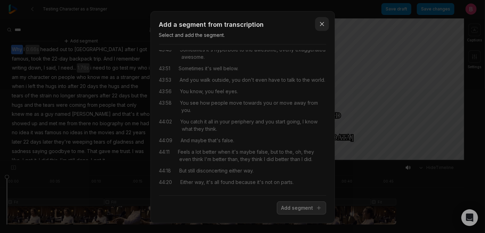
click at [318, 27] on icon "button" at bounding box center [321, 23] width 7 height 7
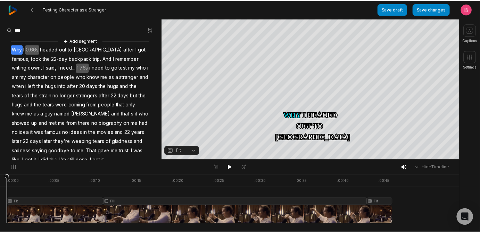
scroll to position [0, 0]
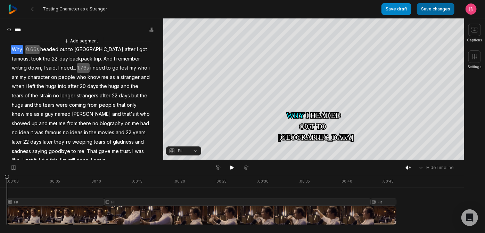
click at [417, 11] on button "Save changes" at bounding box center [436, 9] width 38 height 12
